Goal: Transaction & Acquisition: Purchase product/service

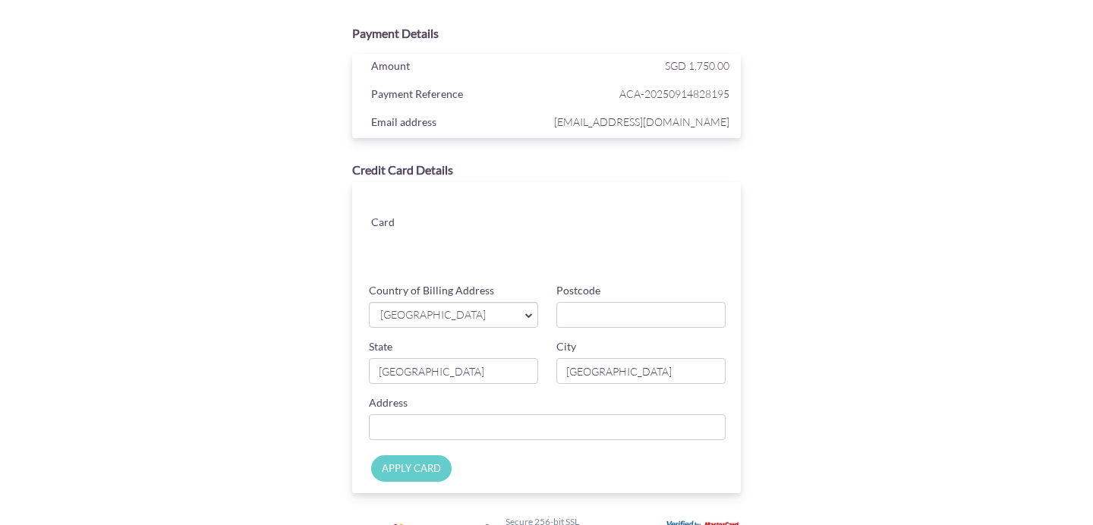
scroll to position [27, 0]
click at [618, 303] on input "Postcode" at bounding box center [640, 313] width 169 height 26
type input "169483"
type input "#22-06,9JalanMembina"
click at [816, 360] on div "Payment Details Amount SGD 1,750.00 Payment Reference ACA-20250914828195 Email …" at bounding box center [547, 295] width 740 height 558
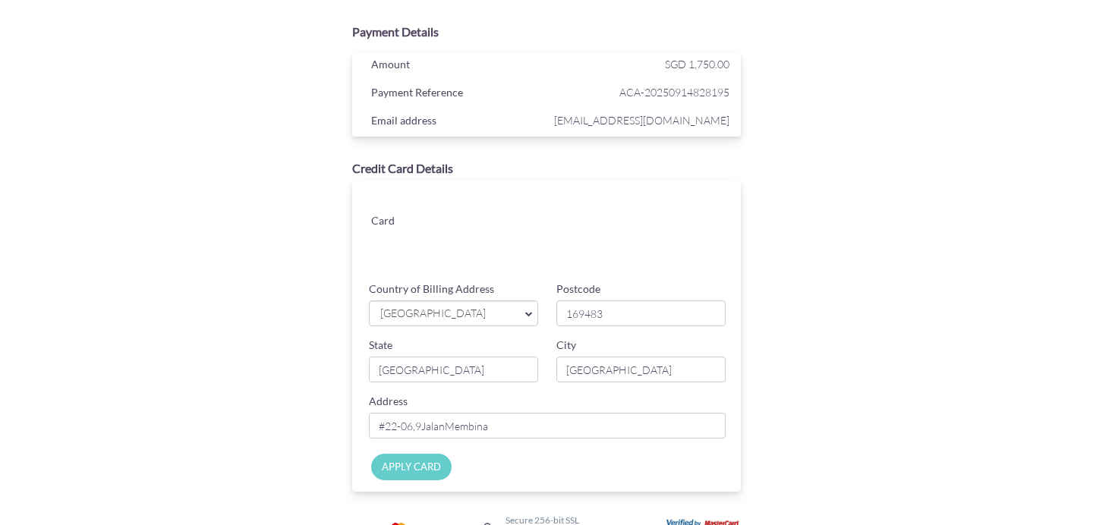
click at [410, 476] on input "APPLY CARD" at bounding box center [411, 467] width 80 height 27
click at [650, 255] on div "Please enter valid card details." at bounding box center [593, 264] width 253 height 23
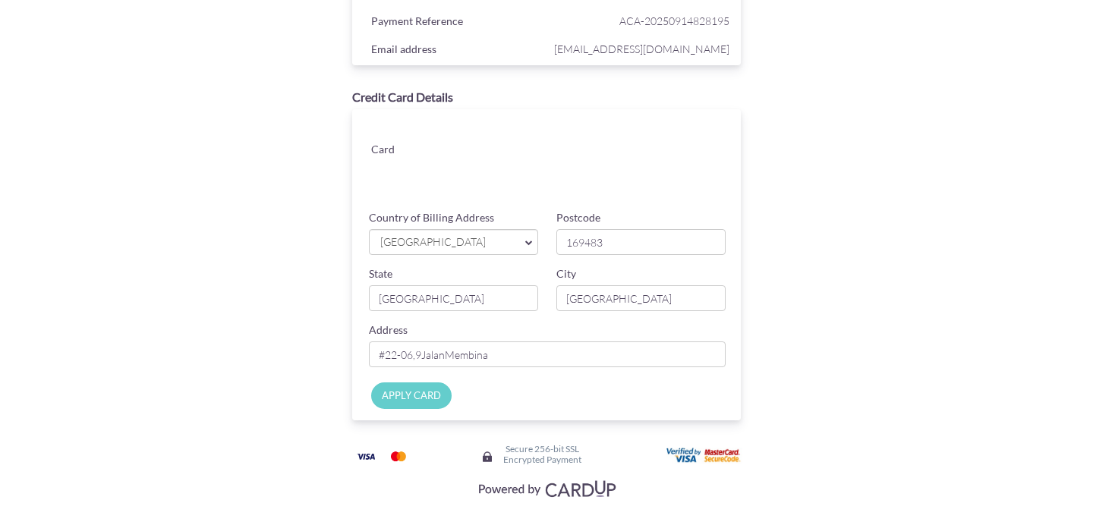
scroll to position [114, 0]
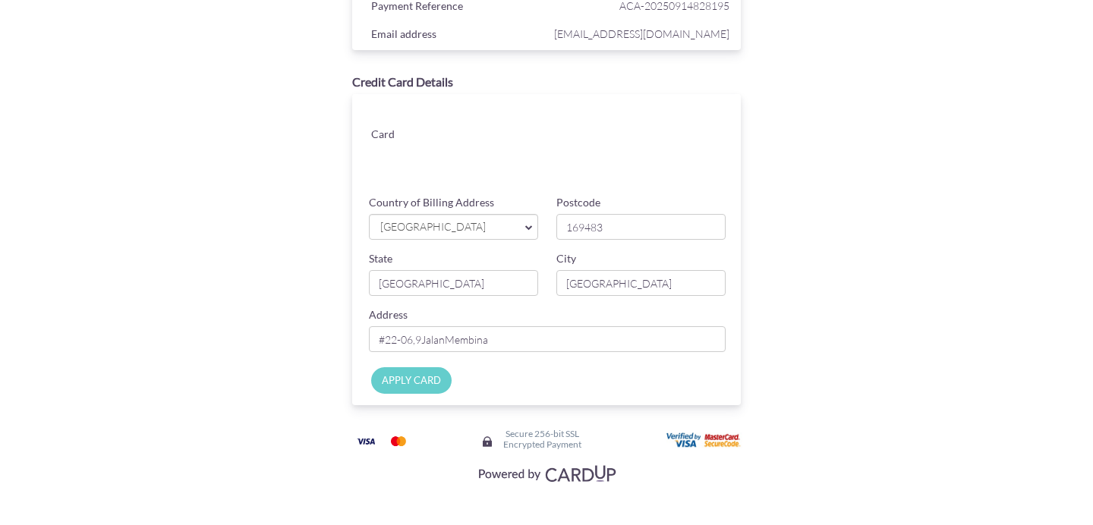
click at [411, 377] on input "APPLY CARD" at bounding box center [411, 380] width 80 height 27
type input "Applying..."
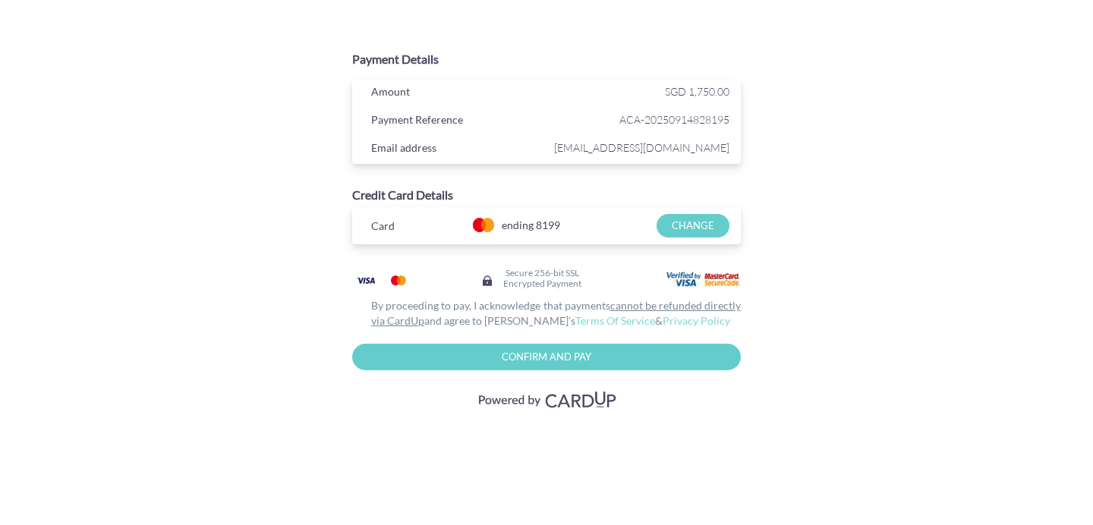
scroll to position [0, 0]
click at [547, 357] on input "Confirm and Pay" at bounding box center [546, 357] width 388 height 27
type input "Please wait..."
